Goal: Transaction & Acquisition: Download file/media

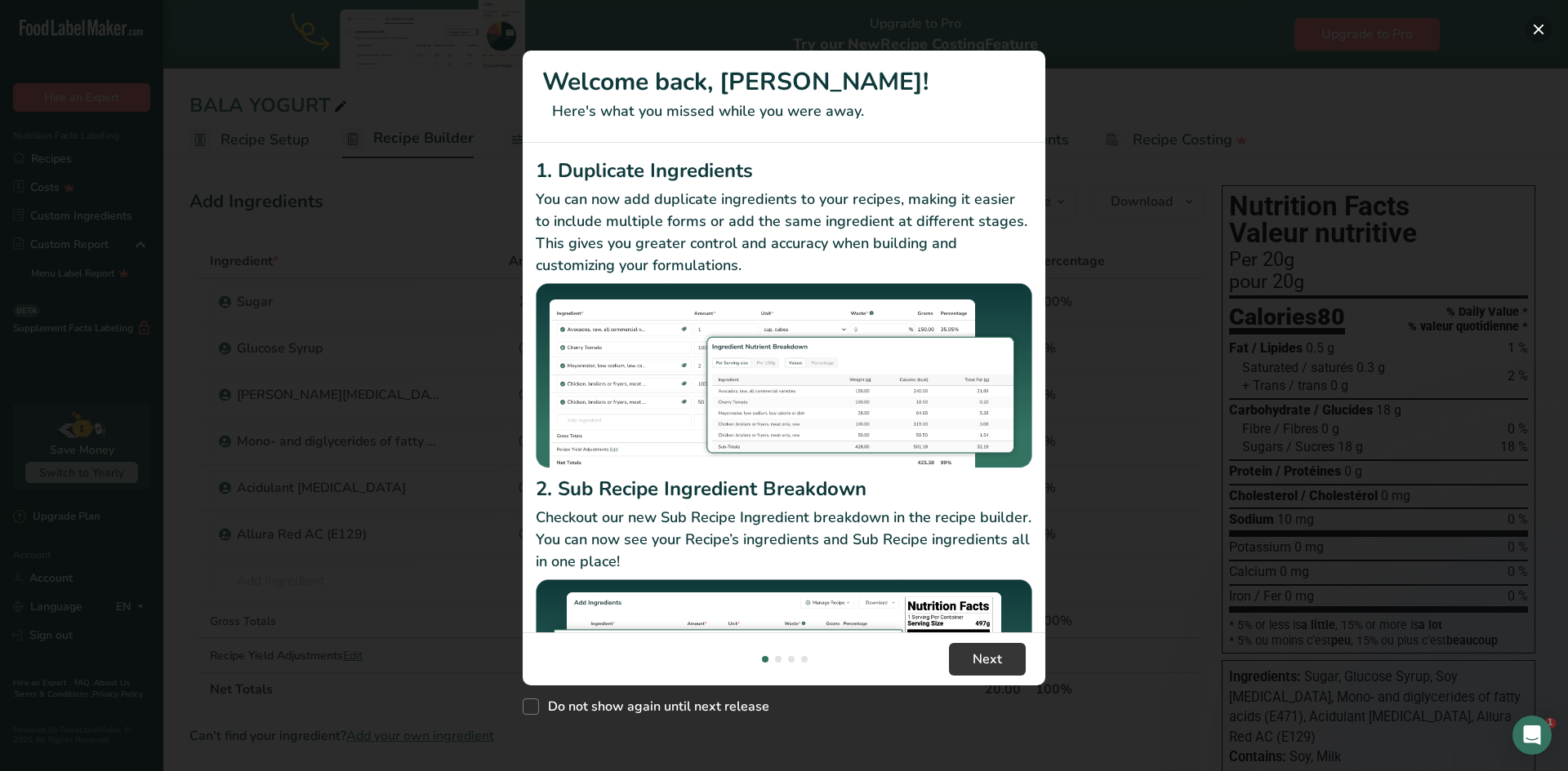
click at [1536, 31] on button "New Features" at bounding box center [1538, 30] width 26 height 26
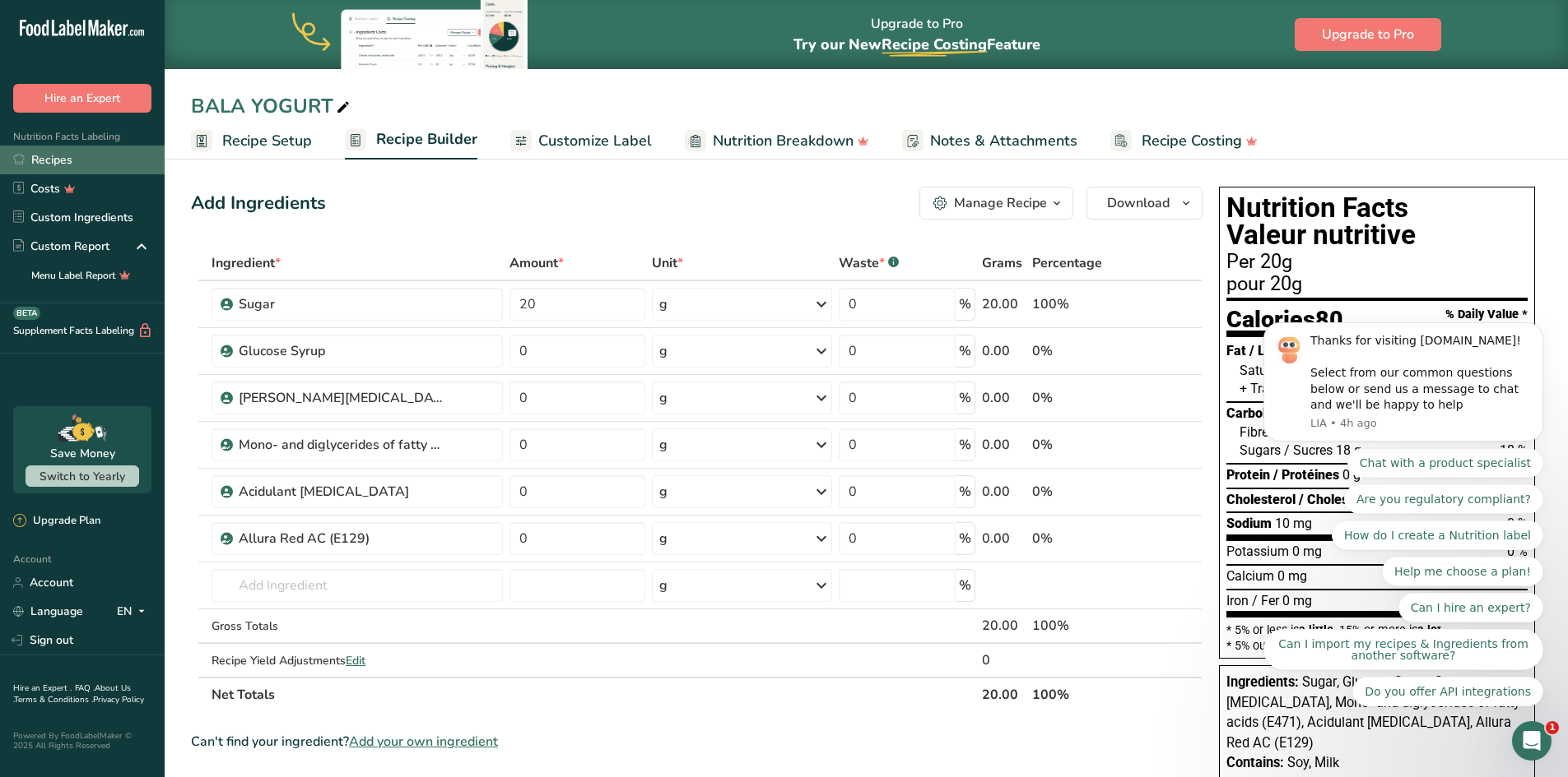
click at [44, 161] on link "Recipes" at bounding box center [82, 160] width 165 height 29
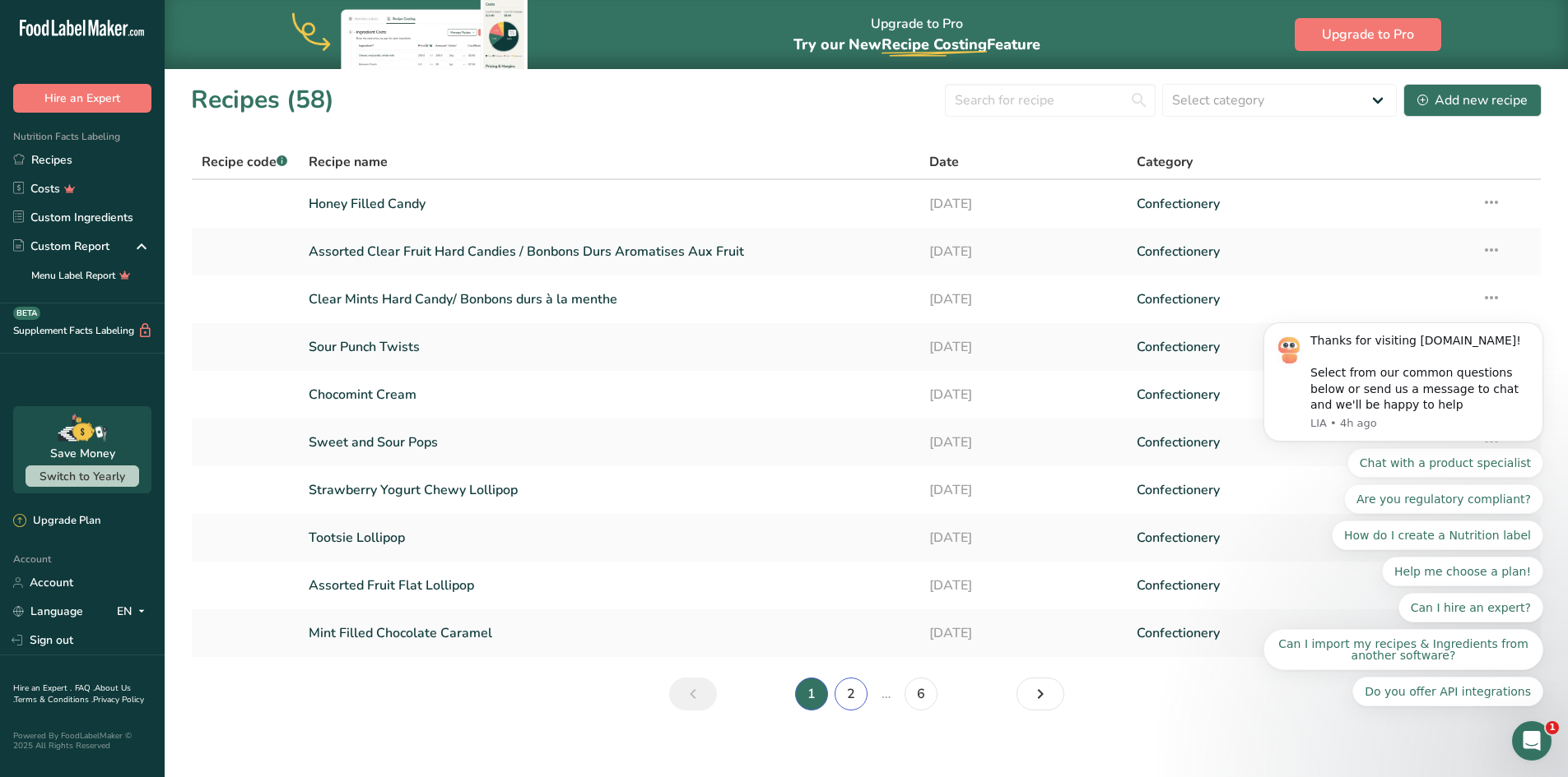
click at [845, 697] on link "2" at bounding box center [850, 694] width 33 height 33
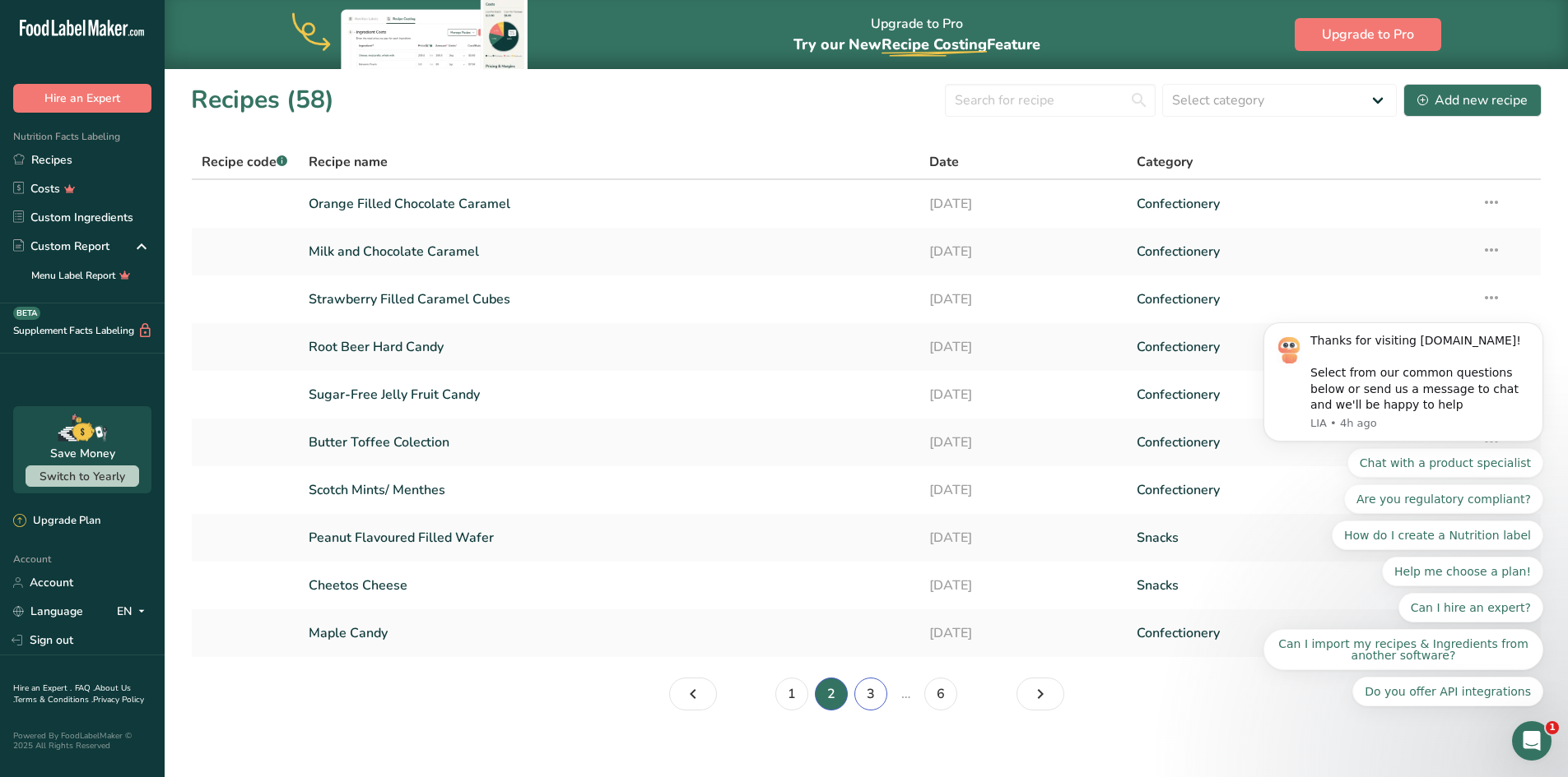
click at [872, 698] on link "3" at bounding box center [870, 694] width 33 height 33
click at [886, 699] on link "4" at bounding box center [886, 694] width 33 height 33
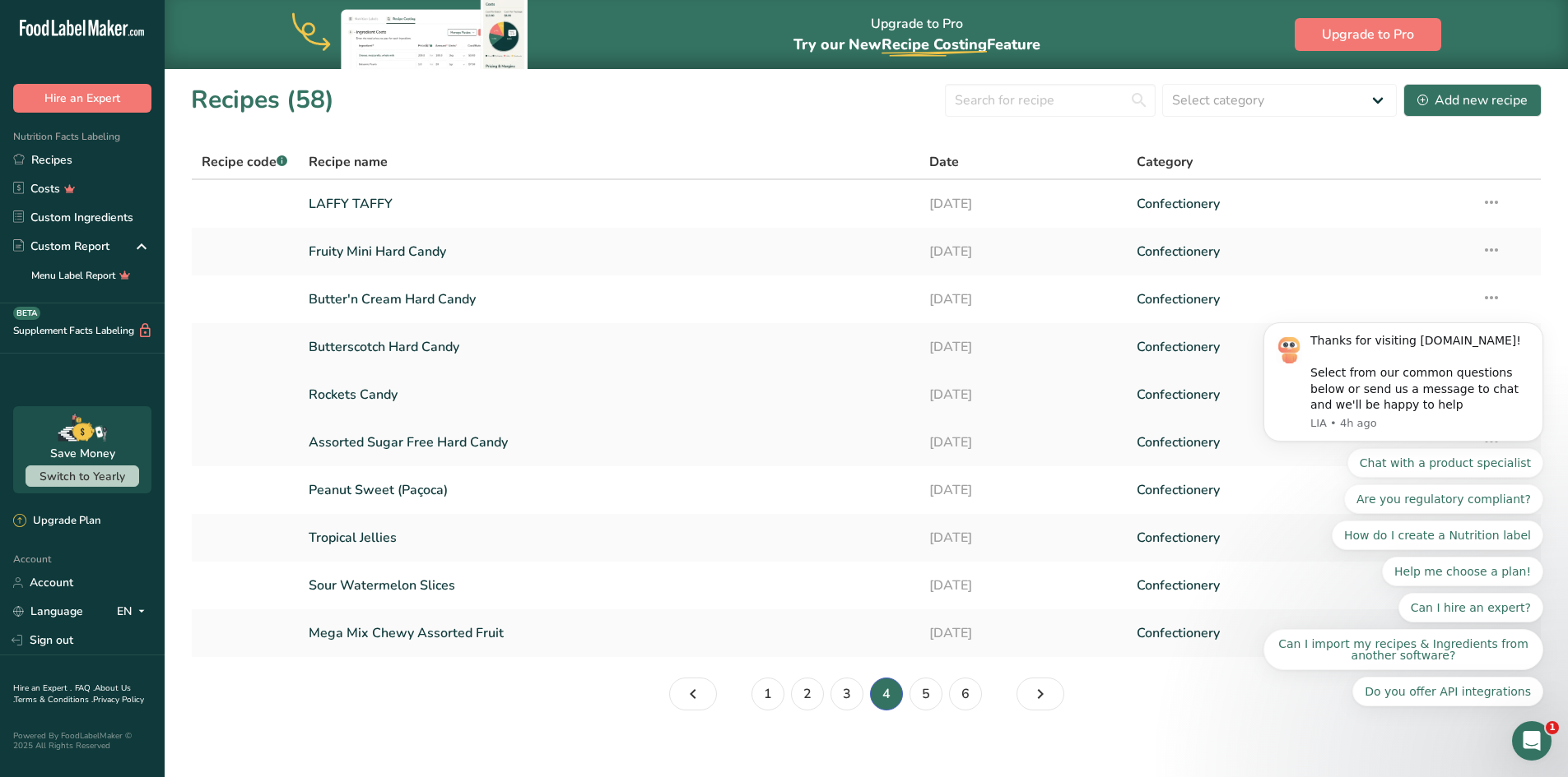
click at [396, 396] on link "Rockets Candy" at bounding box center [609, 395] width 602 height 35
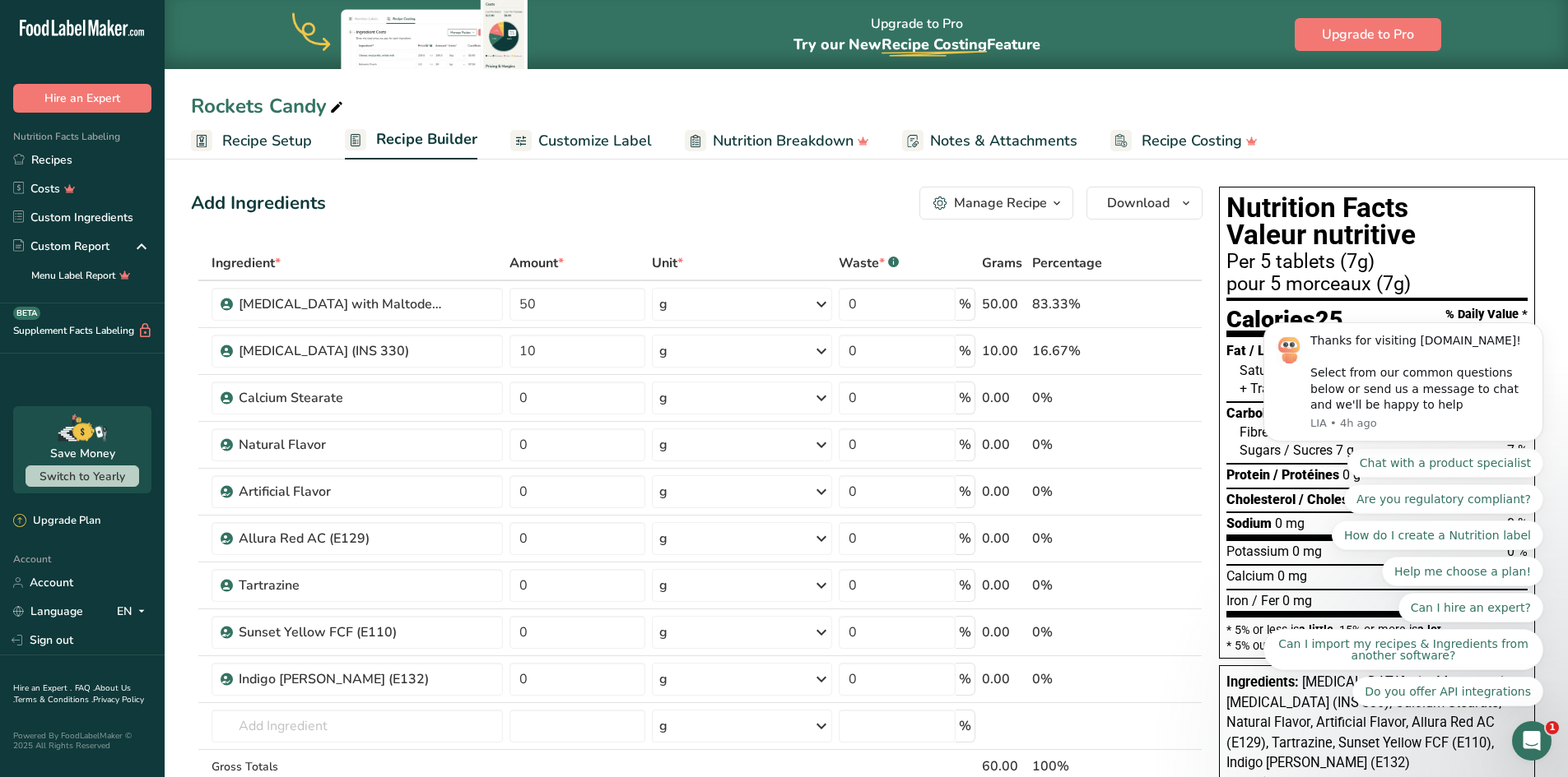
click at [1542, 748] on div "Open Intercom Messenger" at bounding box center [1532, 741] width 54 height 54
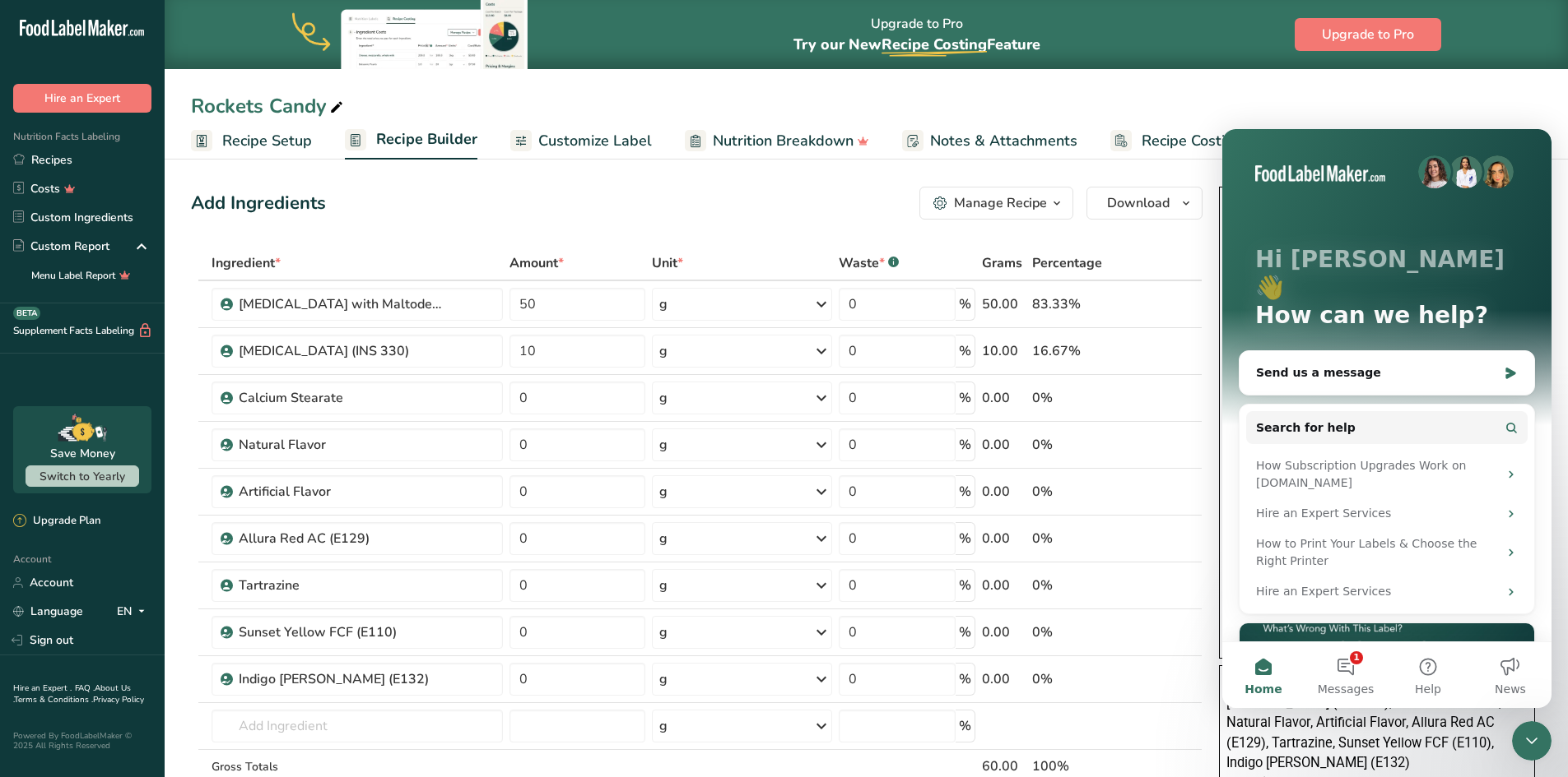
click at [1532, 740] on icon "Close Intercom Messenger" at bounding box center [1531, 741] width 20 height 20
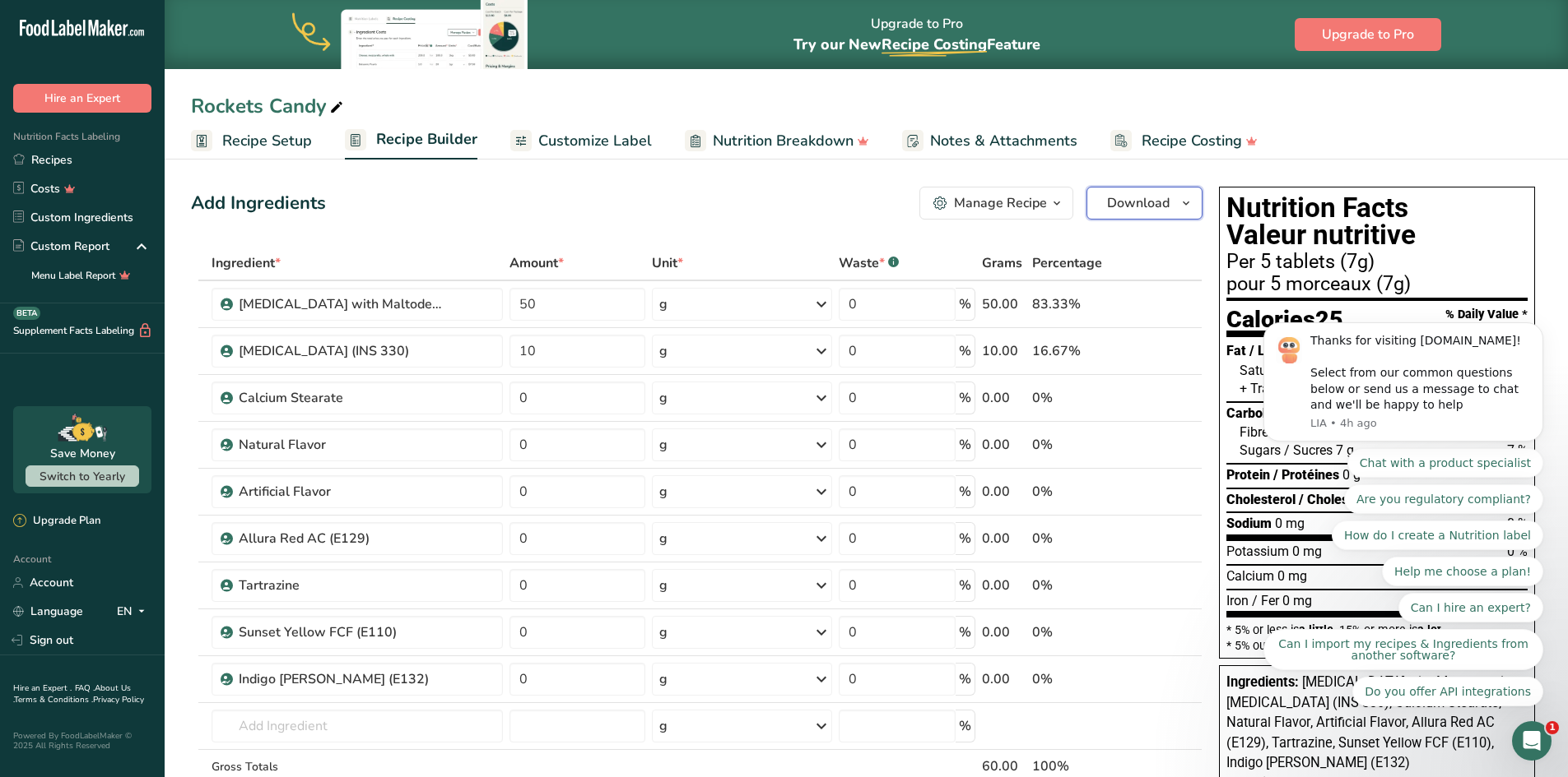
click at [1152, 201] on span "Download" at bounding box center [1138, 203] width 63 height 20
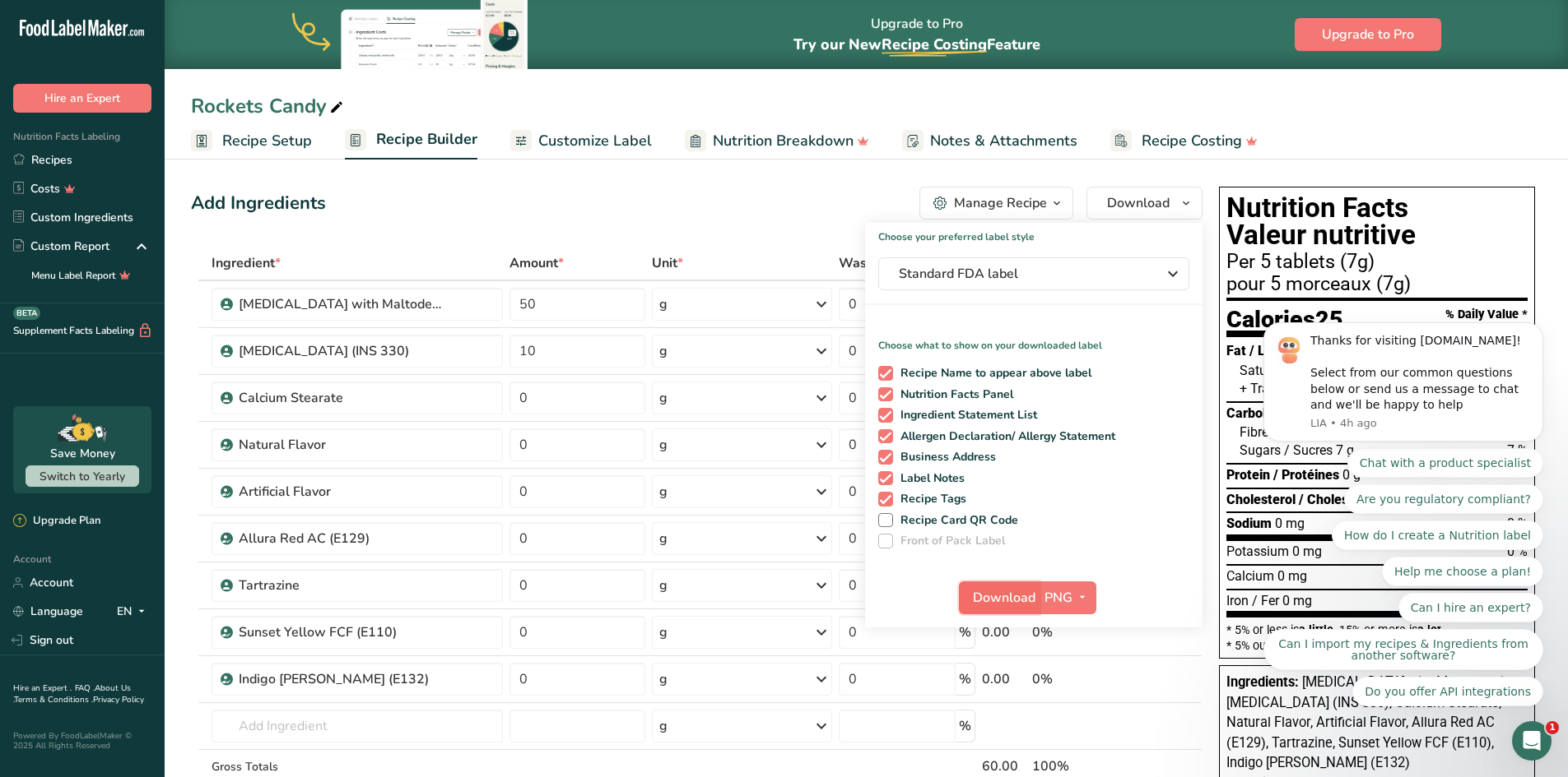
click at [1007, 602] on span "Download" at bounding box center [1004, 597] width 63 height 20
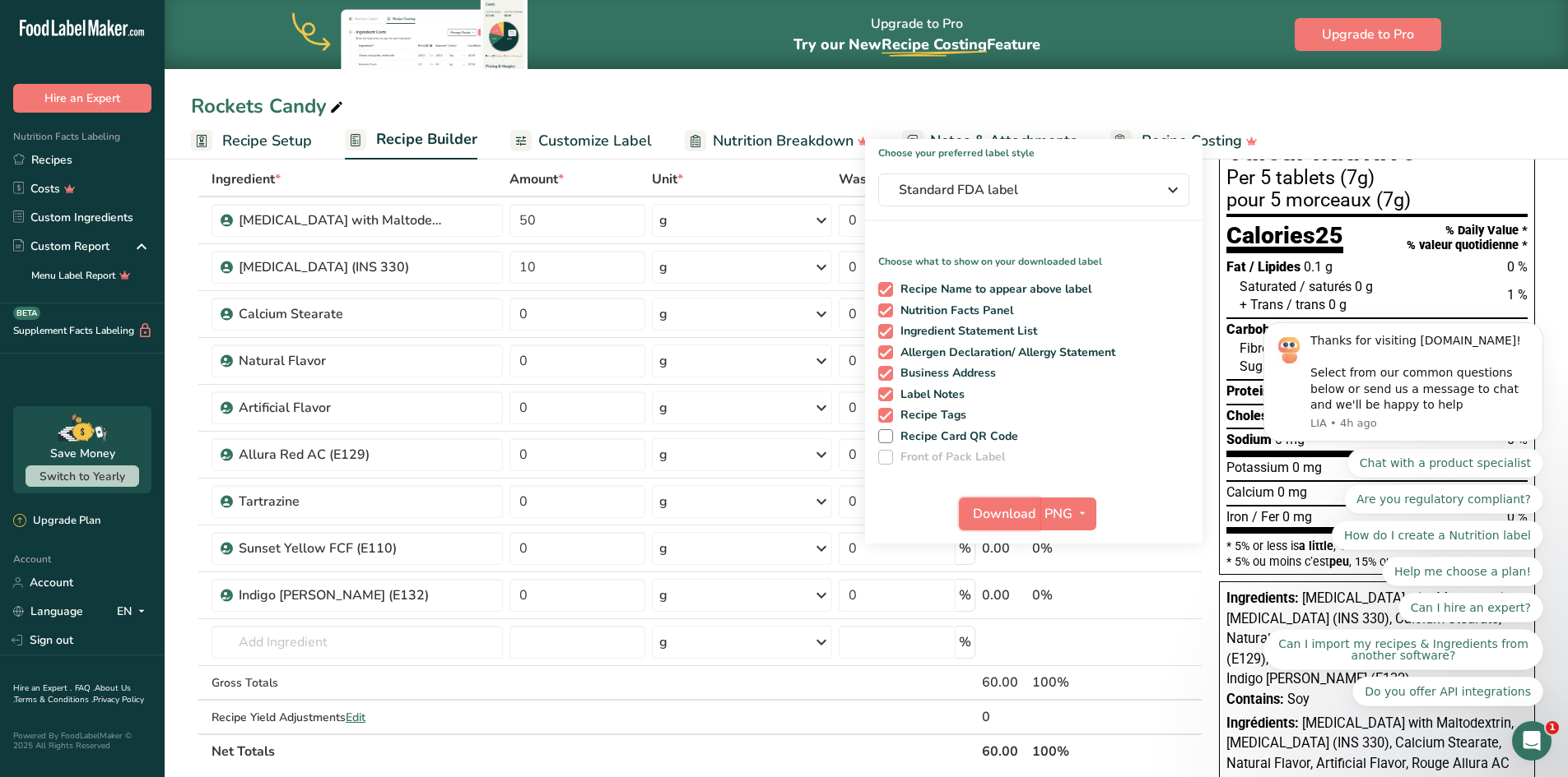
scroll to position [165, 0]
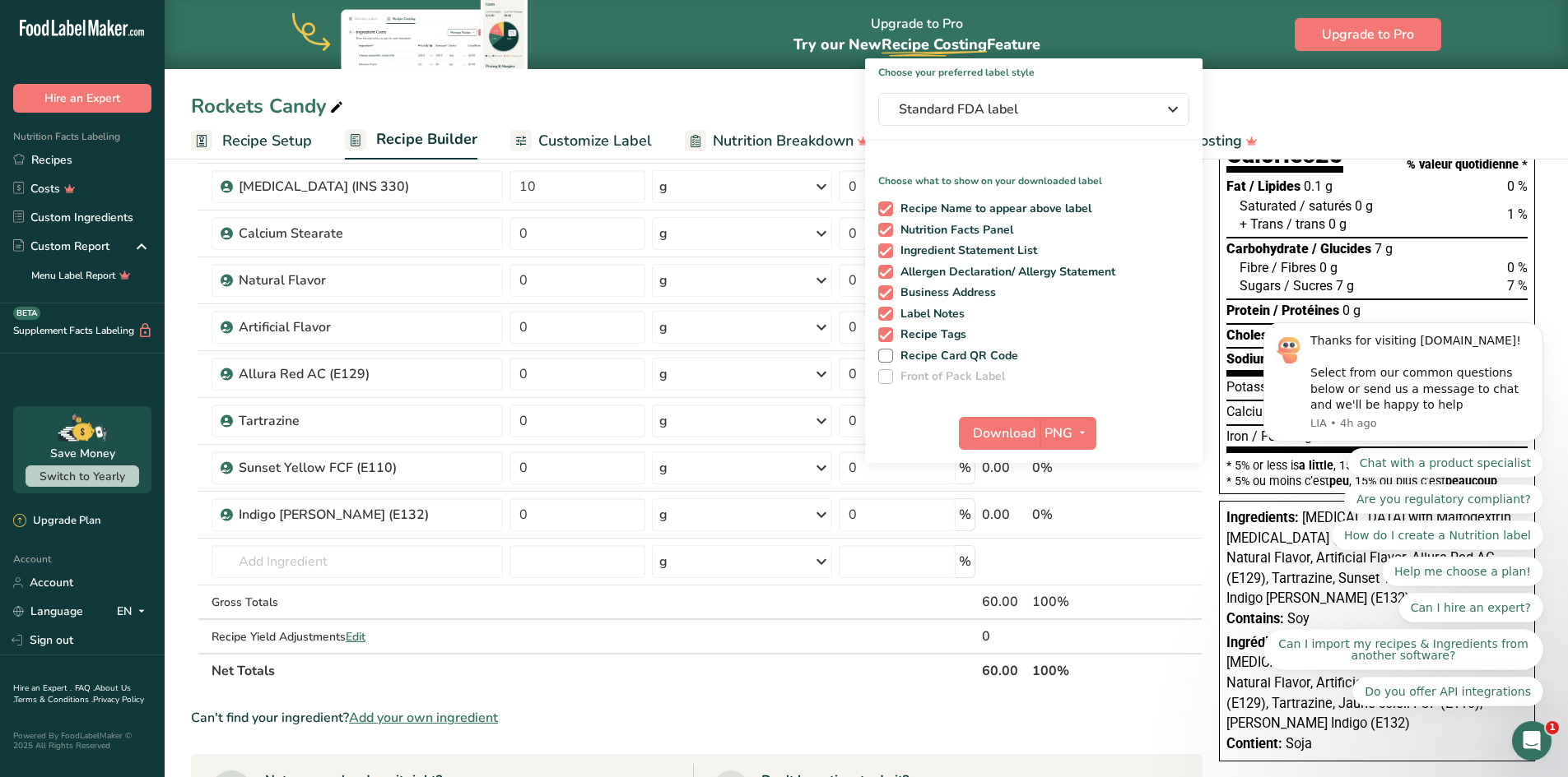
click at [1321, 722] on body "Thanks for visiting [DOMAIN_NAME]! Select from our common questions below or se…" at bounding box center [1403, 423] width 316 height 608
drag, startPoint x: 1318, startPoint y: 727, endPoint x: 1237, endPoint y: 526, distance: 216.7
click html "Thanks for visiting [DOMAIN_NAME]! Select from our common questions below or se…"
click at [1262, 720] on body "Thanks for visiting [DOMAIN_NAME]! Select from our common questions below or se…" at bounding box center [1403, 423] width 316 height 608
click html "Thanks for visiting [DOMAIN_NAME]! Select from our common questions below or se…"
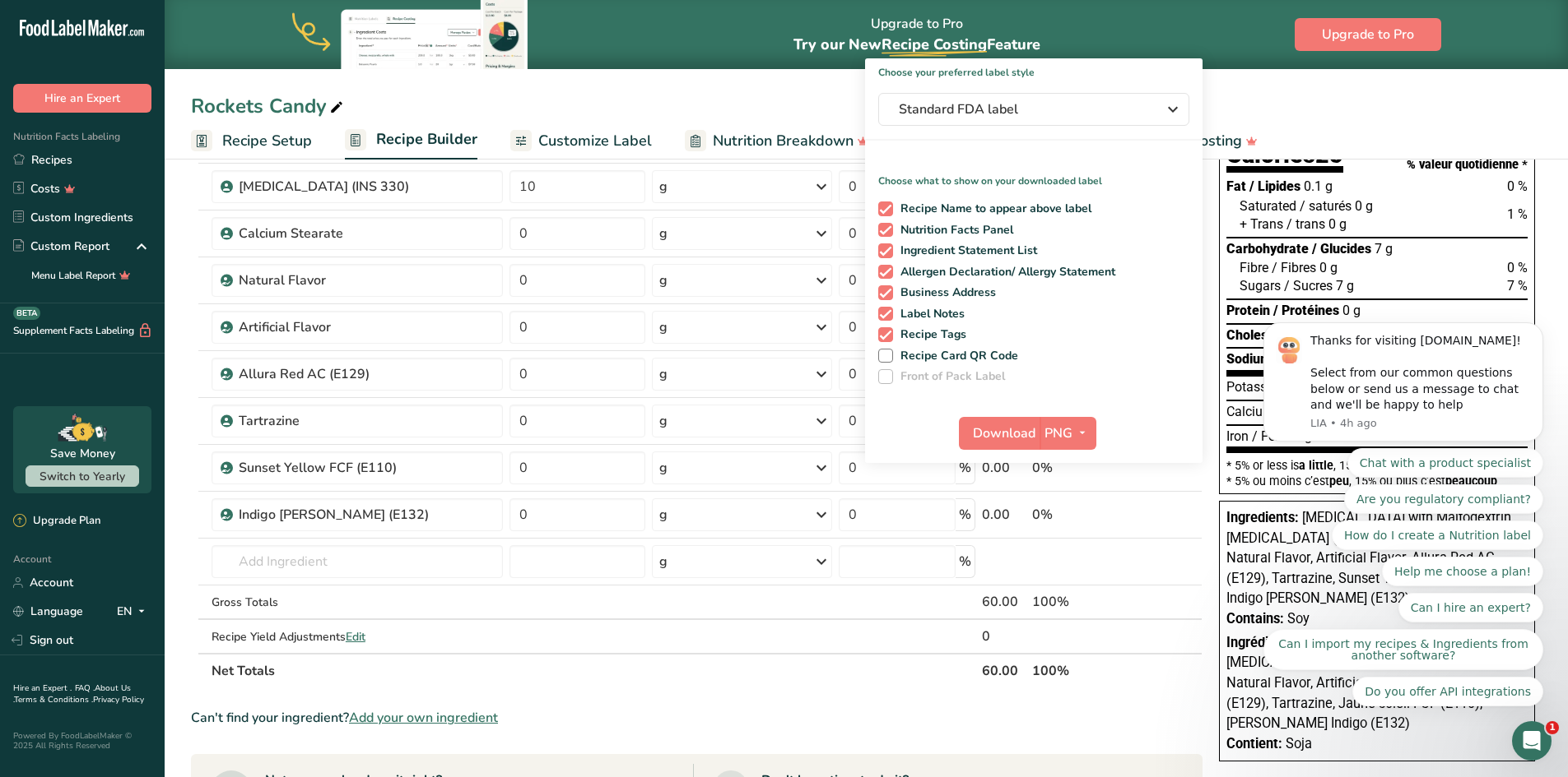
click at [1309, 719] on body "Thanks for visiting [DOMAIN_NAME]! Select from our common questions below or se…" at bounding box center [1403, 423] width 316 height 608
drag, startPoint x: 1252, startPoint y: 708, endPoint x: 1239, endPoint y: 680, distance: 30.9
click at [1249, 707] on body "Thanks for visiting [DOMAIN_NAME]! Select from our common questions below or se…" at bounding box center [1403, 423] width 316 height 608
drag, startPoint x: 1239, startPoint y: 680, endPoint x: 1233, endPoint y: 670, distance: 11.7
click html "Thanks for visiting [DOMAIN_NAME]! Select from our common questions below or se…"
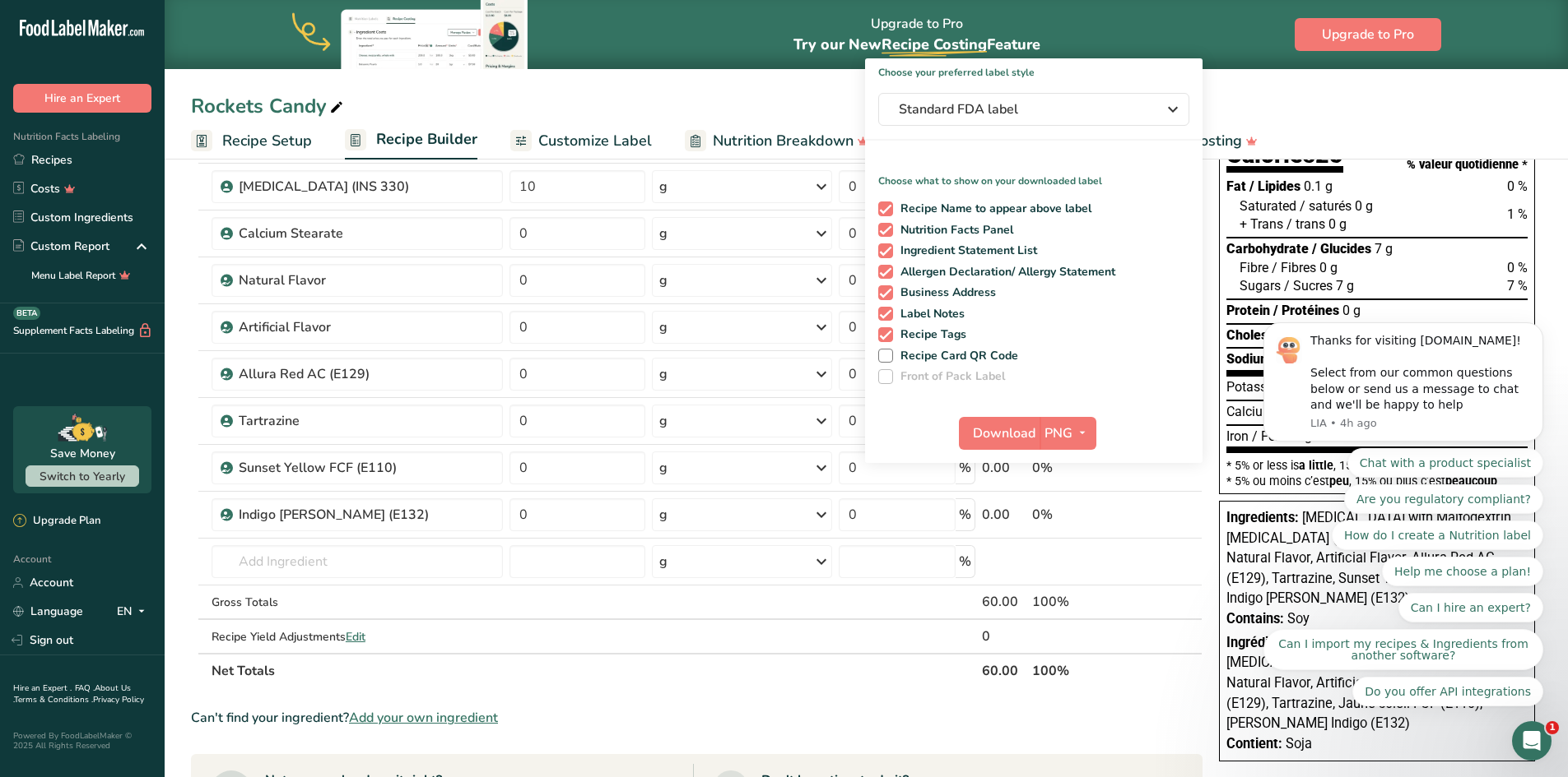
click at [1168, 702] on section "Ingredient * Amount * Unit * Waste * .a-a{fill:#347362;}.b-a{fill:#fff;} Grams …" at bounding box center [696, 633] width 1011 height 1103
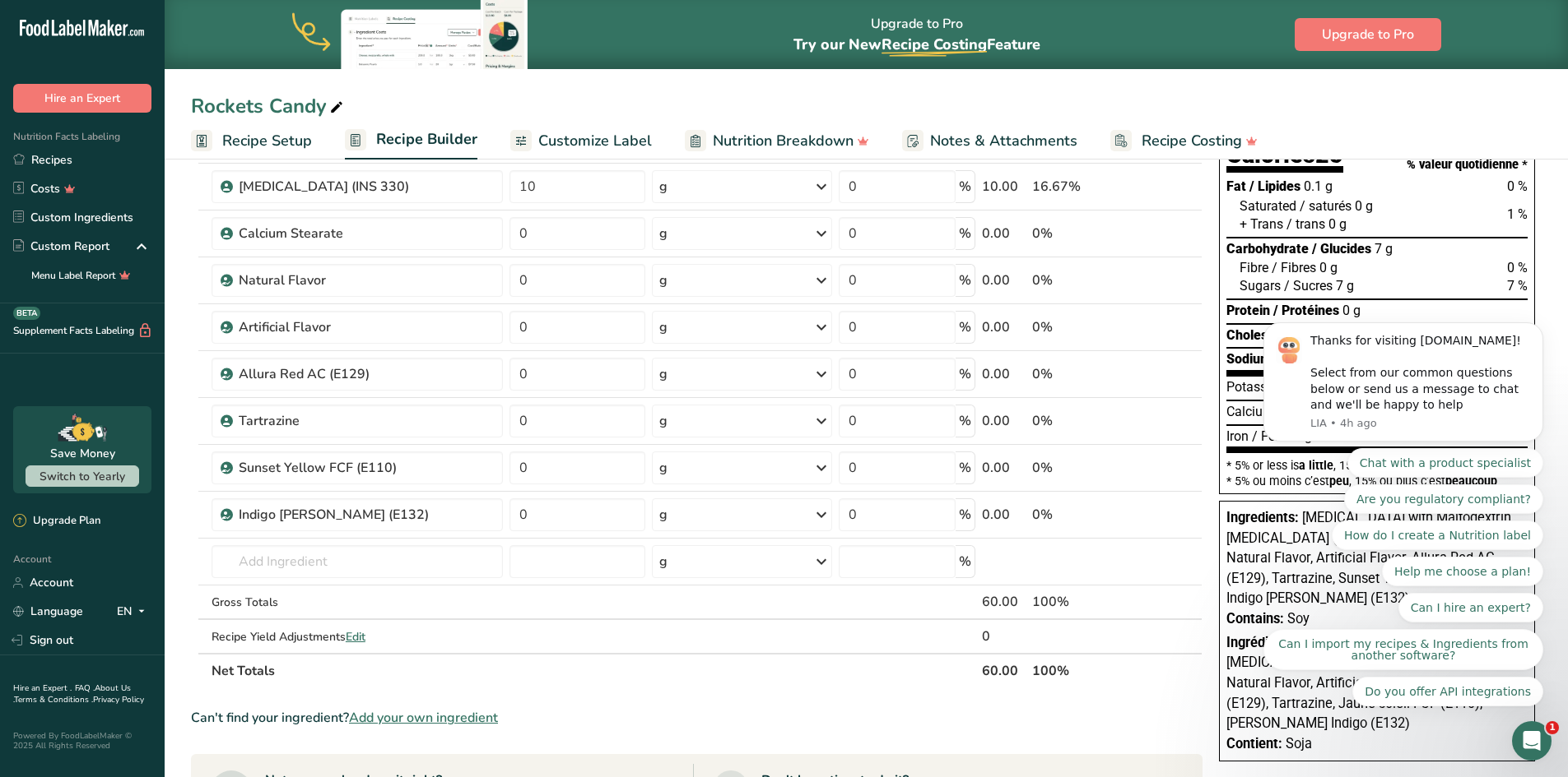
click at [1245, 718] on body "Thanks for visiting [DOMAIN_NAME]! Select from our common questions below or se…" at bounding box center [1403, 423] width 316 height 608
click at [1295, 721] on body "Thanks for visiting [DOMAIN_NAME]! Select from our common questions below or se…" at bounding box center [1403, 423] width 316 height 608
click at [1233, 515] on span "Ingredients:" at bounding box center [1262, 517] width 72 height 16
click at [1236, 512] on span "Ingredients:" at bounding box center [1262, 517] width 72 height 16
drag, startPoint x: 1225, startPoint y: 516, endPoint x: 1235, endPoint y: 523, distance: 12.2
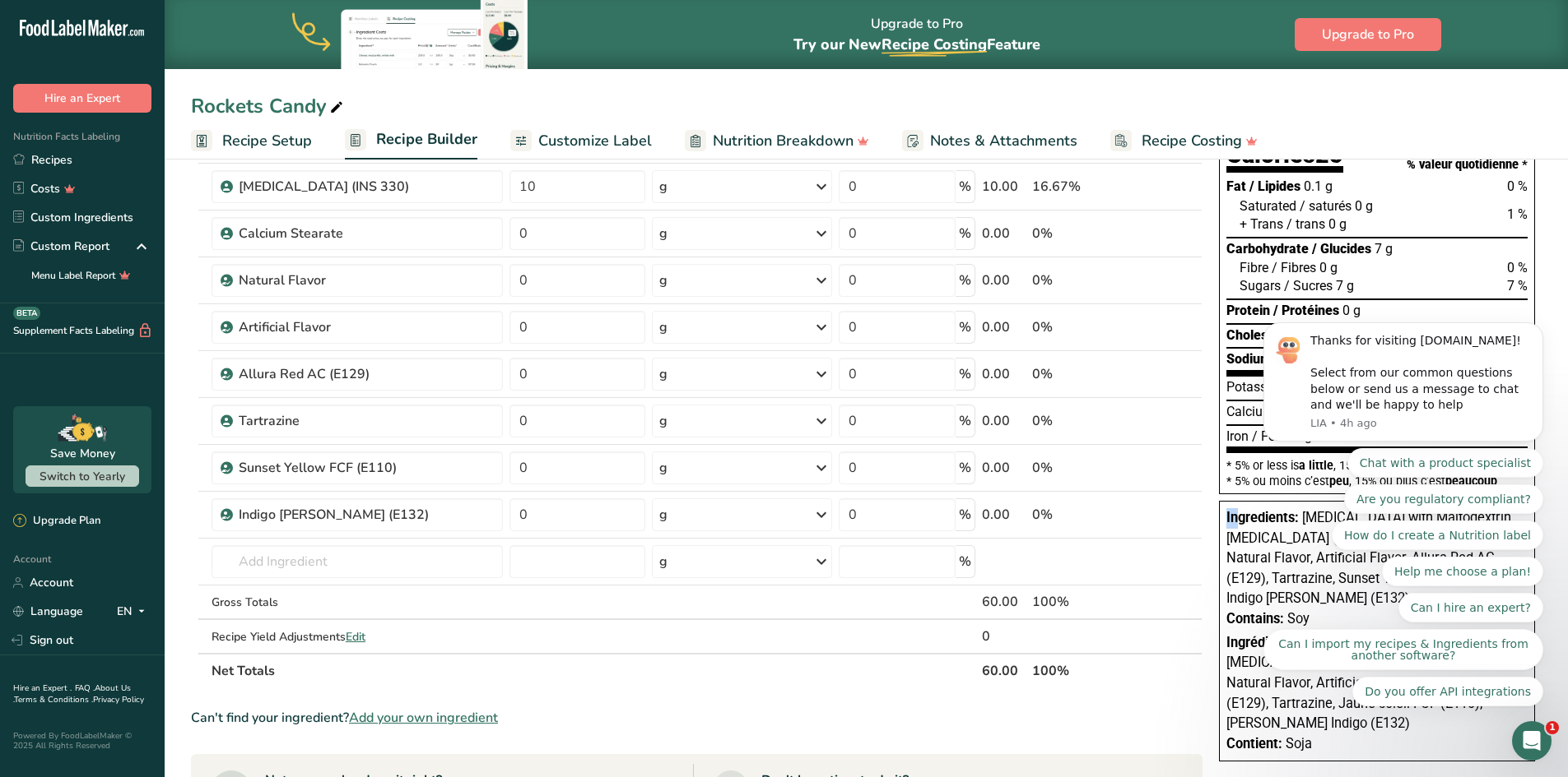
click at [1235, 523] on div "Ingredients: [MEDICAL_DATA] with Maltodextrin, [MEDICAL_DATA] (INS 330), Calciu…" at bounding box center [1377, 631] width 316 height 261
click at [1163, 739] on section "Ingredient * Amount * Unit * Waste * .a-a{fill:#347362;}.b-a{fill:#fff;} Grams …" at bounding box center [696, 633] width 1011 height 1103
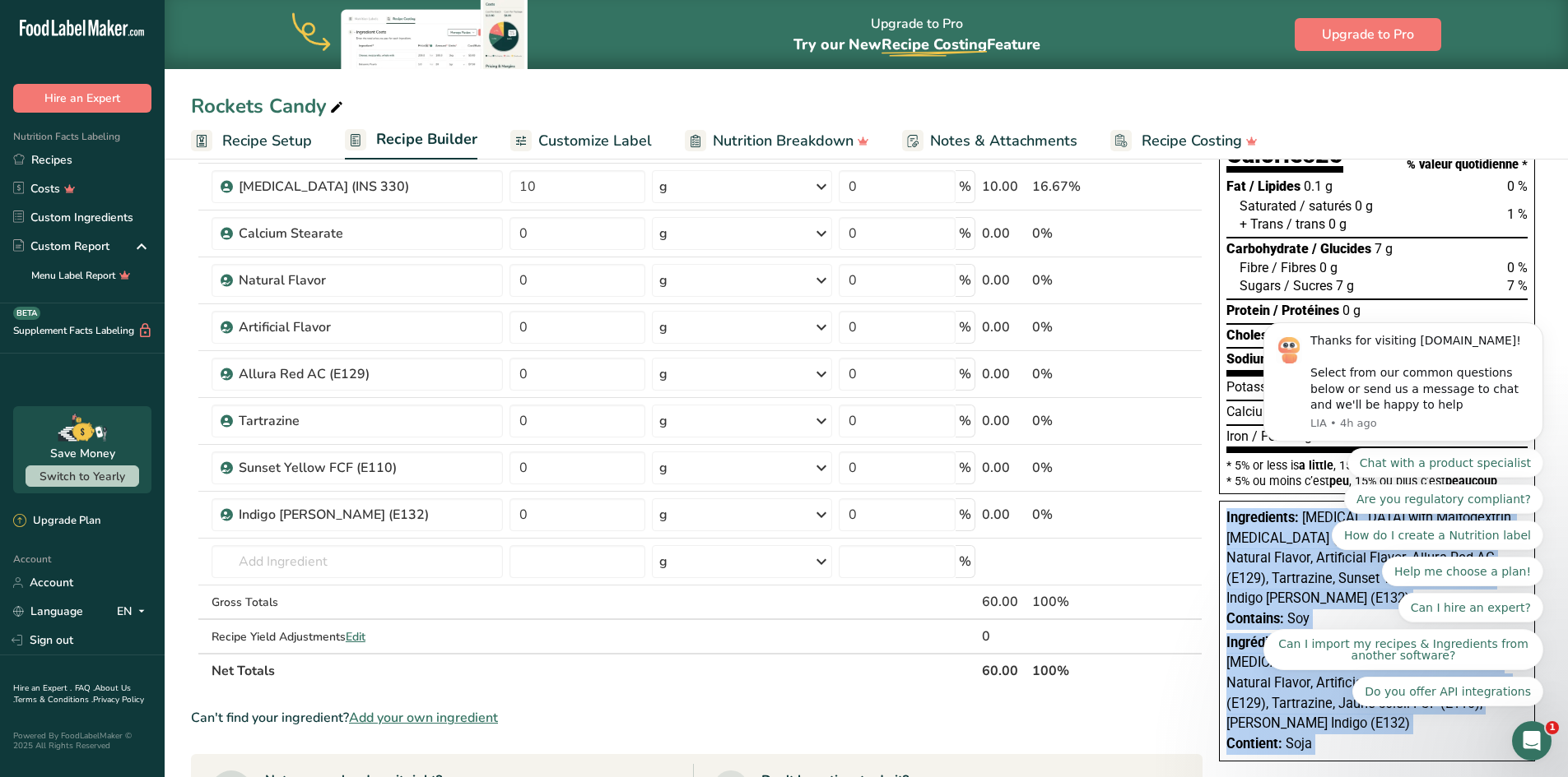
drag, startPoint x: 2465, startPoint y: 627, endPoint x: 1239, endPoint y: 700, distance: 1228.2
copy div "Ingredients: [MEDICAL_DATA] with Maltodextrin, [MEDICAL_DATA] (INS 330), Calciu…"
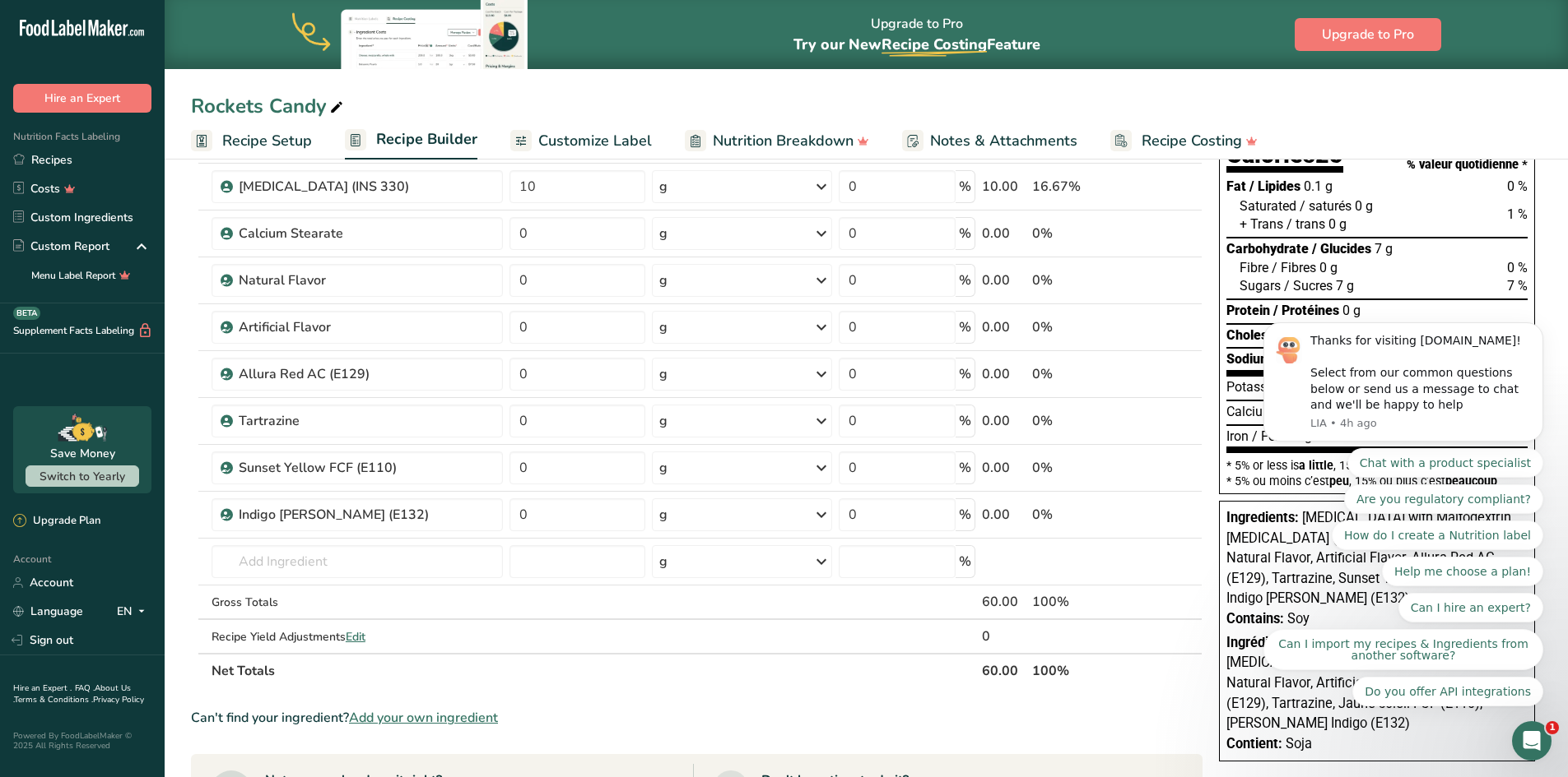
click at [1152, 689] on section "Ingredient * Amount * Unit * Waste * .a-a{fill:#347362;}.b-a{fill:#fff;} Grams …" at bounding box center [696, 633] width 1011 height 1103
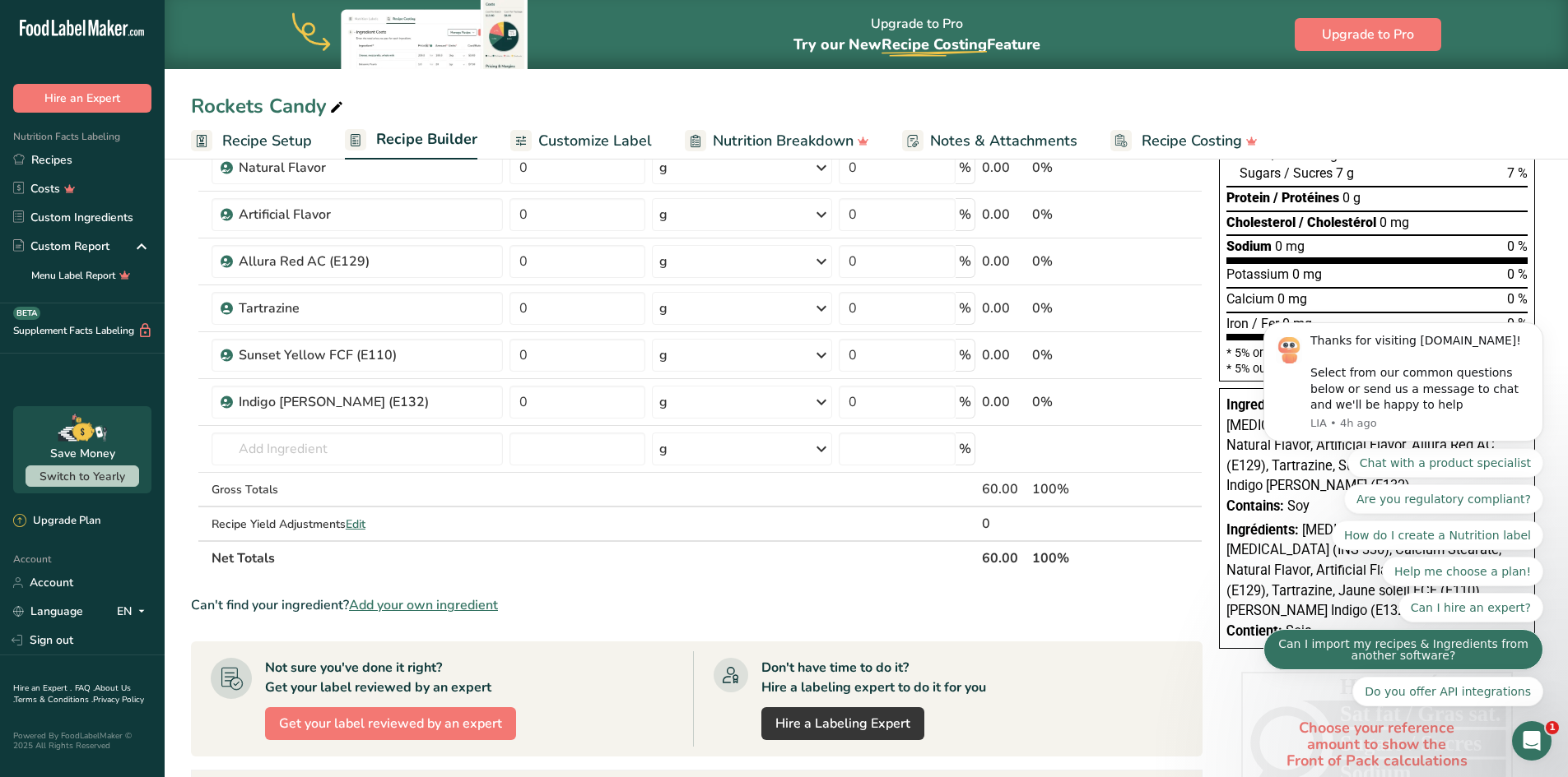
scroll to position [247, 0]
